Goal: Complete application form

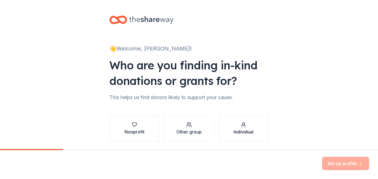
click at [239, 137] on button "Individual" at bounding box center [244, 128] width 50 height 27
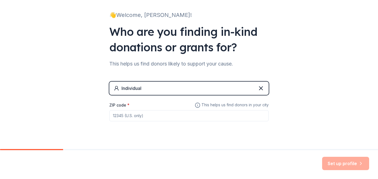
scroll to position [36, 0]
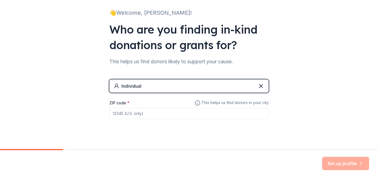
click at [134, 117] on input "ZIP code *" at bounding box center [189, 113] width 160 height 11
type input "30080"
click at [339, 163] on button "Set up profile" at bounding box center [345, 163] width 47 height 13
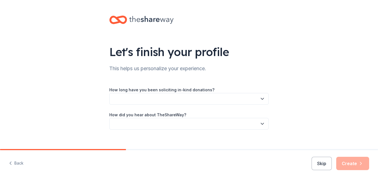
click at [210, 97] on button "button" at bounding box center [189, 99] width 160 height 12
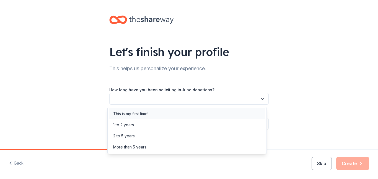
click at [201, 119] on div "This is my first time!" at bounding box center [187, 113] width 157 height 11
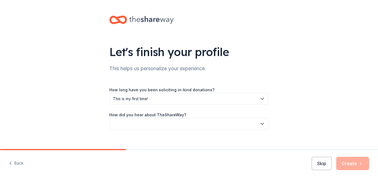
click at [201, 124] on button "button" at bounding box center [189, 124] width 160 height 12
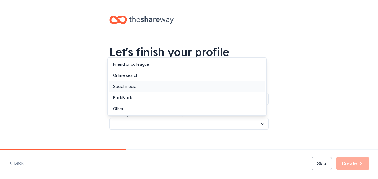
click at [184, 92] on div "Social media" at bounding box center [187, 86] width 157 height 11
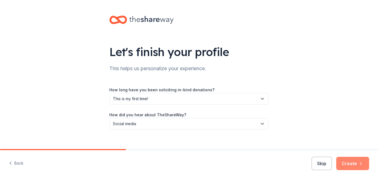
click at [354, 159] on button "Create" at bounding box center [353, 163] width 33 height 13
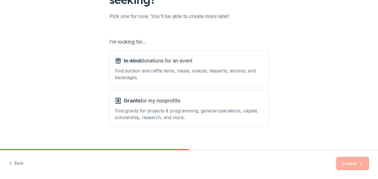
scroll to position [75, 0]
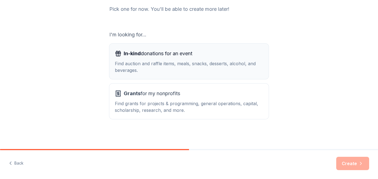
click at [198, 69] on div "Find auction and raffle items, meals, snacks, desserts, alcohol, and beverages." at bounding box center [189, 66] width 148 height 13
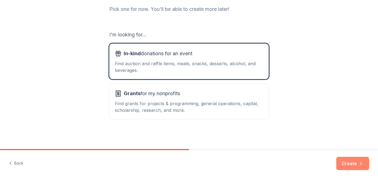
click at [360, 162] on icon "button" at bounding box center [361, 163] width 6 height 6
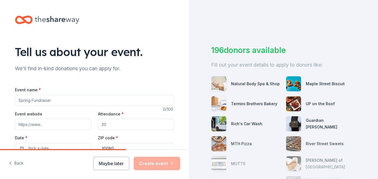
drag, startPoint x: 191, startPoint y: 52, endPoint x: 190, endPoint y: 58, distance: 5.9
click at [190, 58] on div "196 donors available Fill out your event details to apply to donors like: Natur…" at bounding box center [283, 89] width 189 height 179
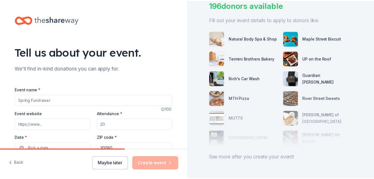
scroll to position [65, 0]
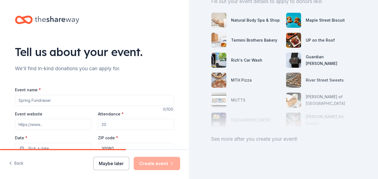
click at [98, 166] on button "Maybe later" at bounding box center [111, 163] width 36 height 13
click at [118, 162] on button "Maybe later" at bounding box center [111, 163] width 36 height 13
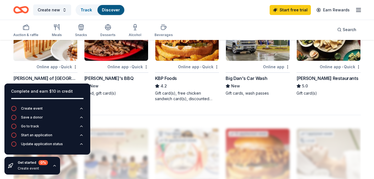
scroll to position [344, 0]
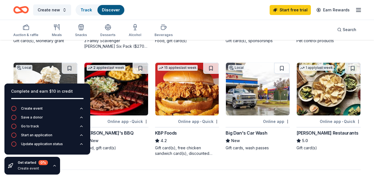
click at [135, 102] on img at bounding box center [116, 89] width 64 height 53
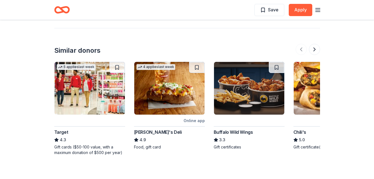
scroll to position [587, 0]
